Goal: Information Seeking & Learning: Learn about a topic

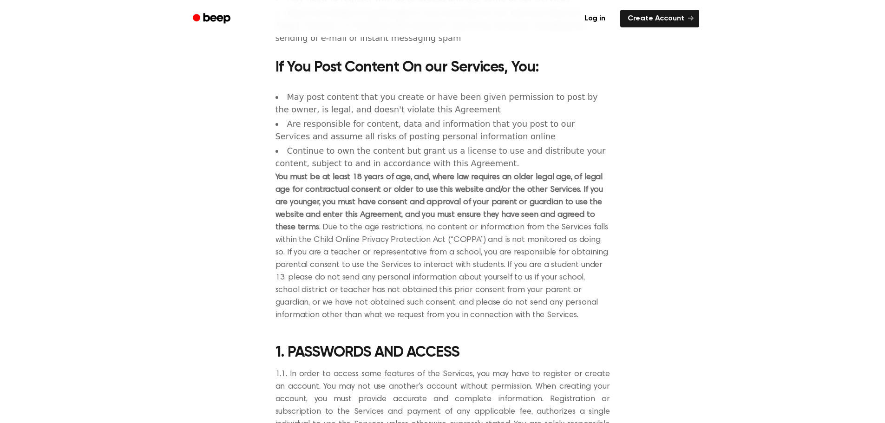
scroll to position [186, 0]
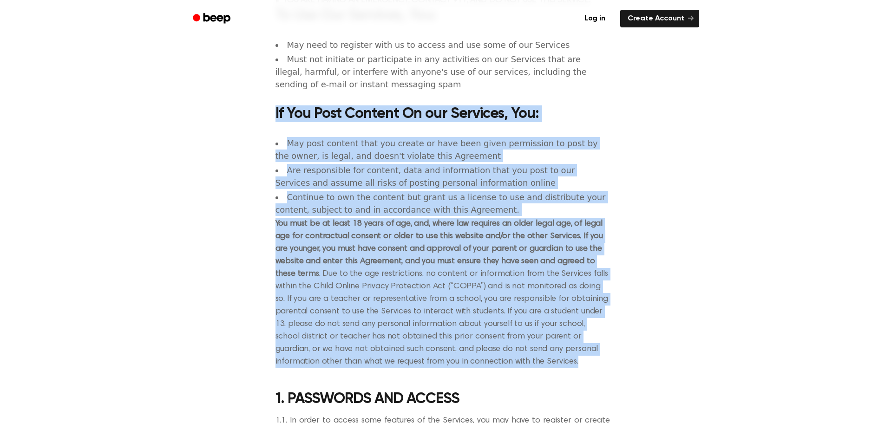
drag, startPoint x: 464, startPoint y: 366, endPoint x: 271, endPoint y: 116, distance: 315.8
copy section "Lo Ips Dolo Sitamet Co adi Elitsedd, Eiu: Tem inci utlabor etdo mag aliqua en a…"
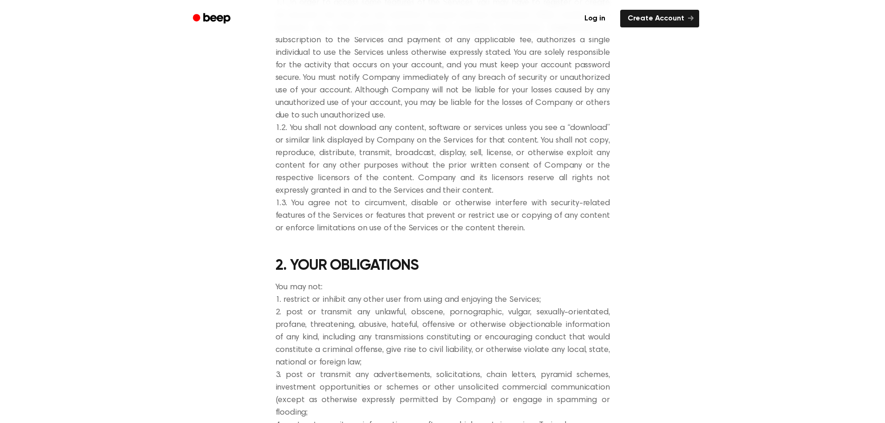
scroll to position [836, 0]
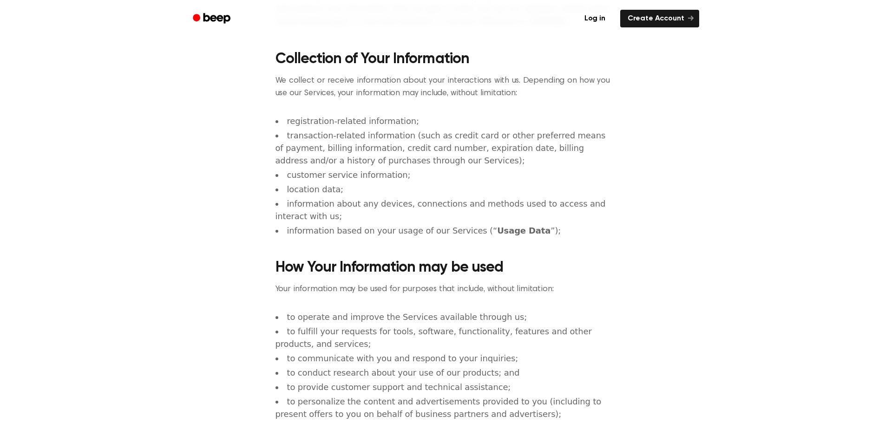
scroll to position [232, 0]
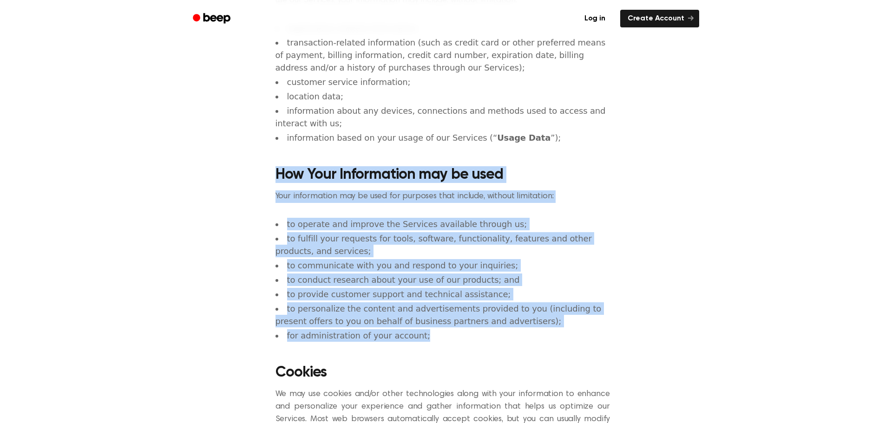
drag, startPoint x: 268, startPoint y: 174, endPoint x: 465, endPoint y: 335, distance: 254.0
copy section "How Your Information may be used Your information may be used for purposes that…"
